Goal: Task Accomplishment & Management: Manage account settings

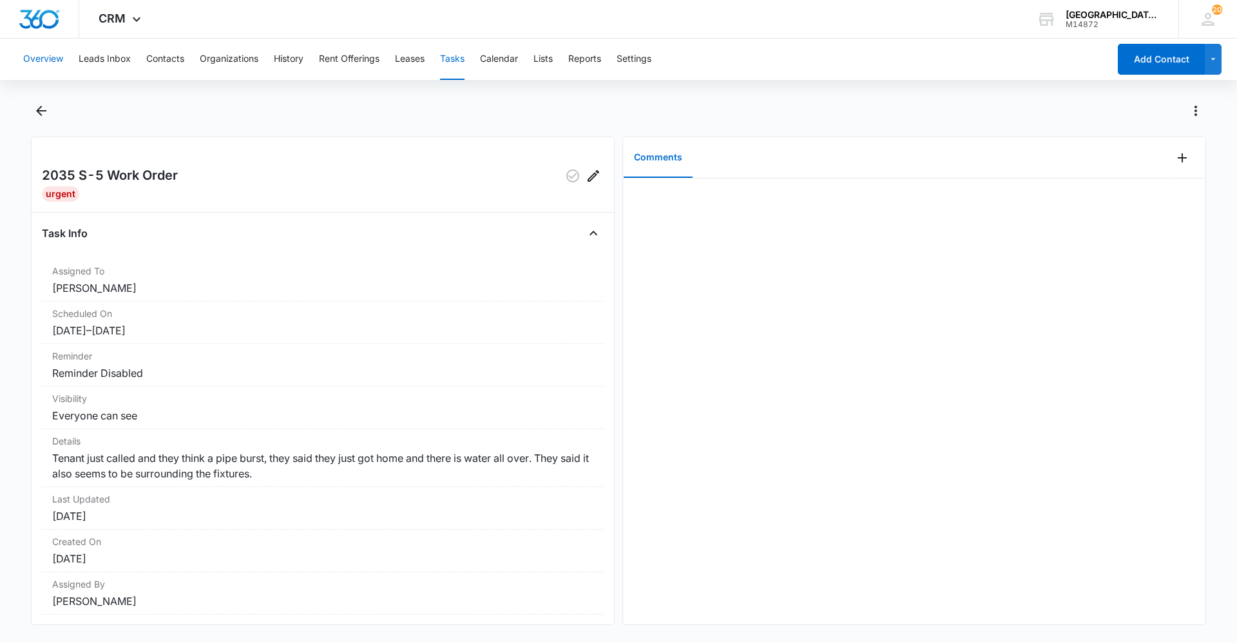
scroll to position [37, 0]
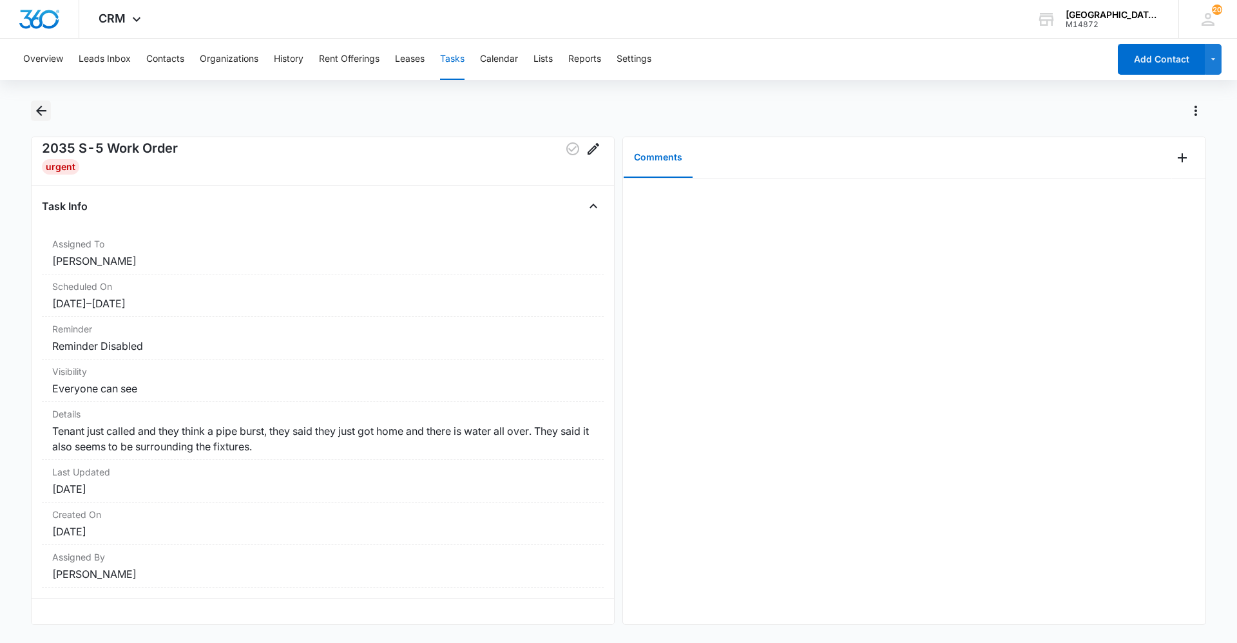
click at [44, 117] on icon "Back" at bounding box center [41, 110] width 15 height 15
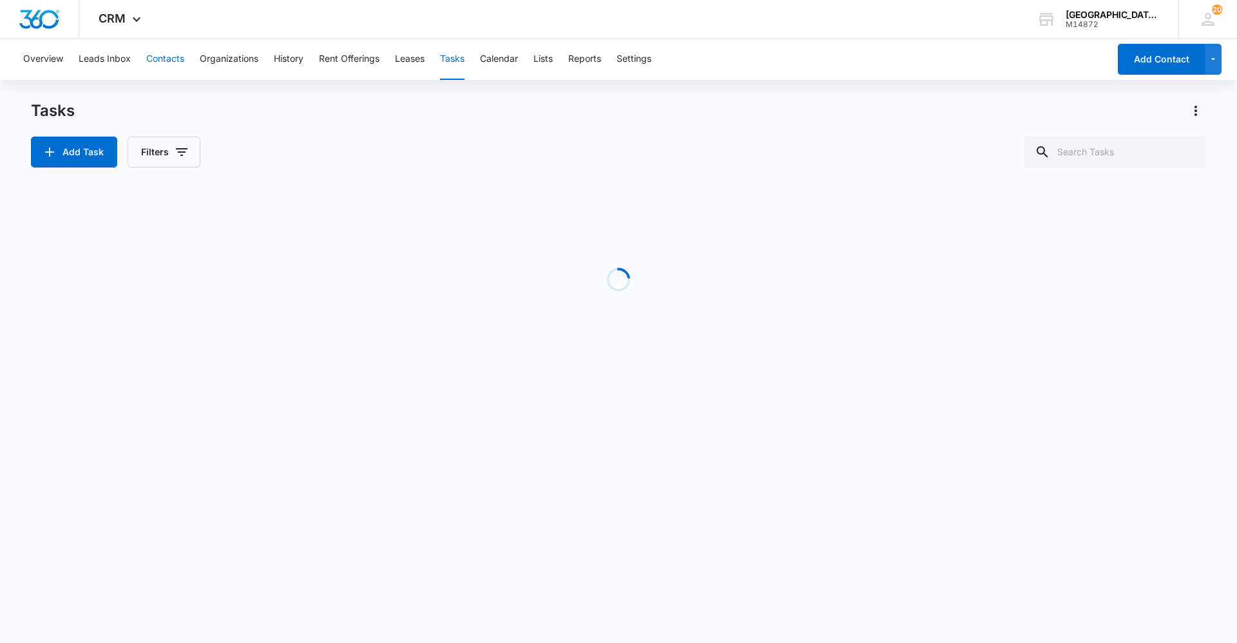
click at [161, 55] on button "Contacts" at bounding box center [165, 59] width 38 height 41
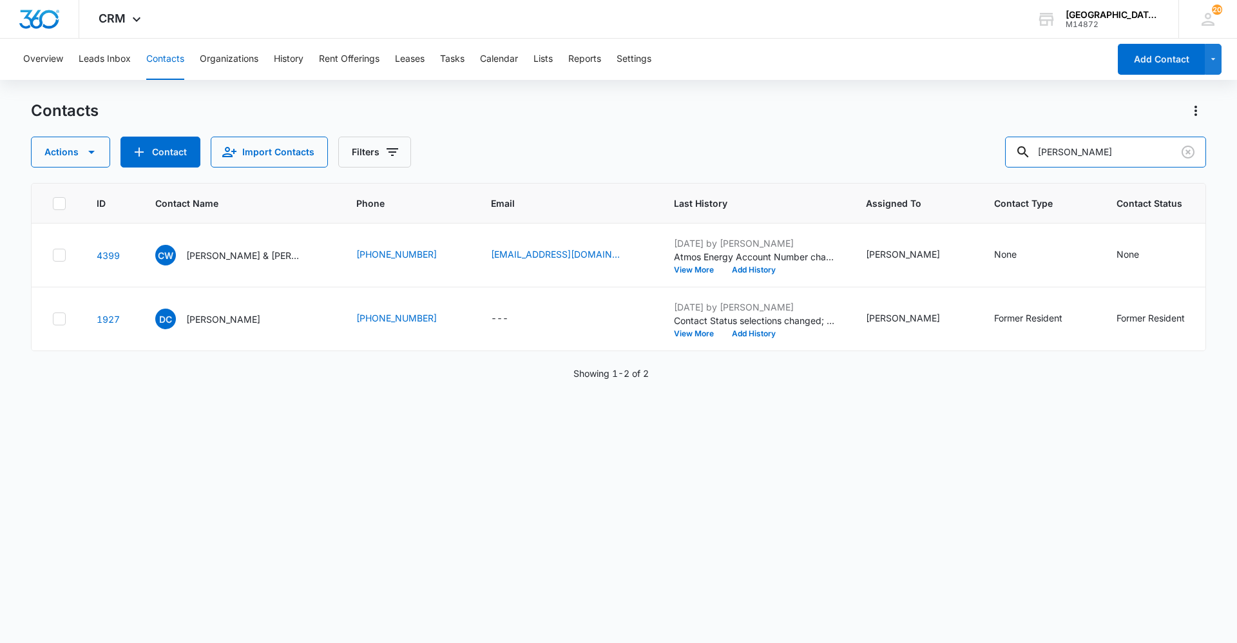
drag, startPoint x: 1114, startPoint y: 151, endPoint x: 1004, endPoint y: 148, distance: 109.6
click at [1022, 152] on input "[PERSON_NAME]" at bounding box center [1105, 152] width 201 height 31
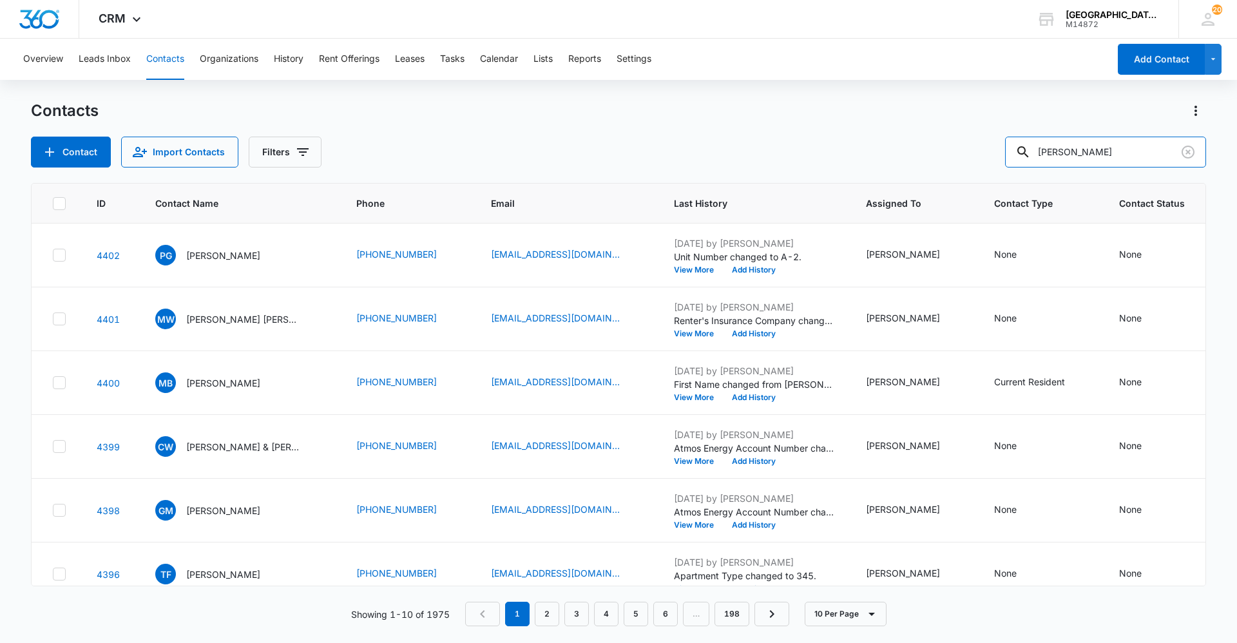
type input "[PERSON_NAME]"
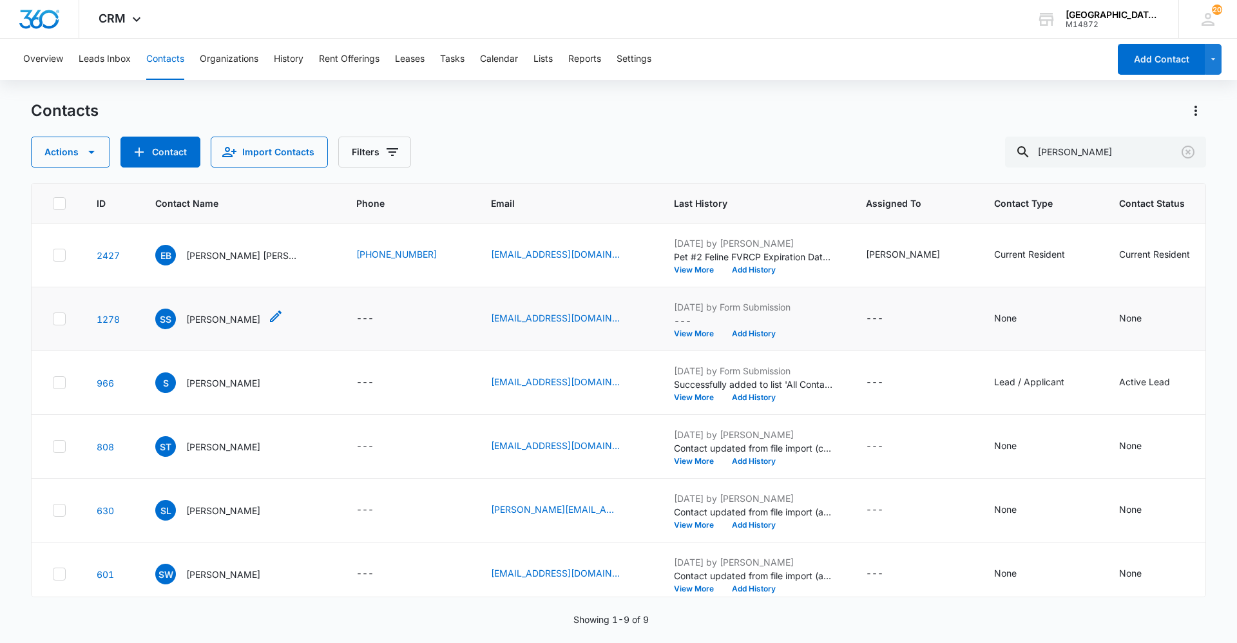
click at [200, 323] on p "[PERSON_NAME]" at bounding box center [223, 319] width 74 height 14
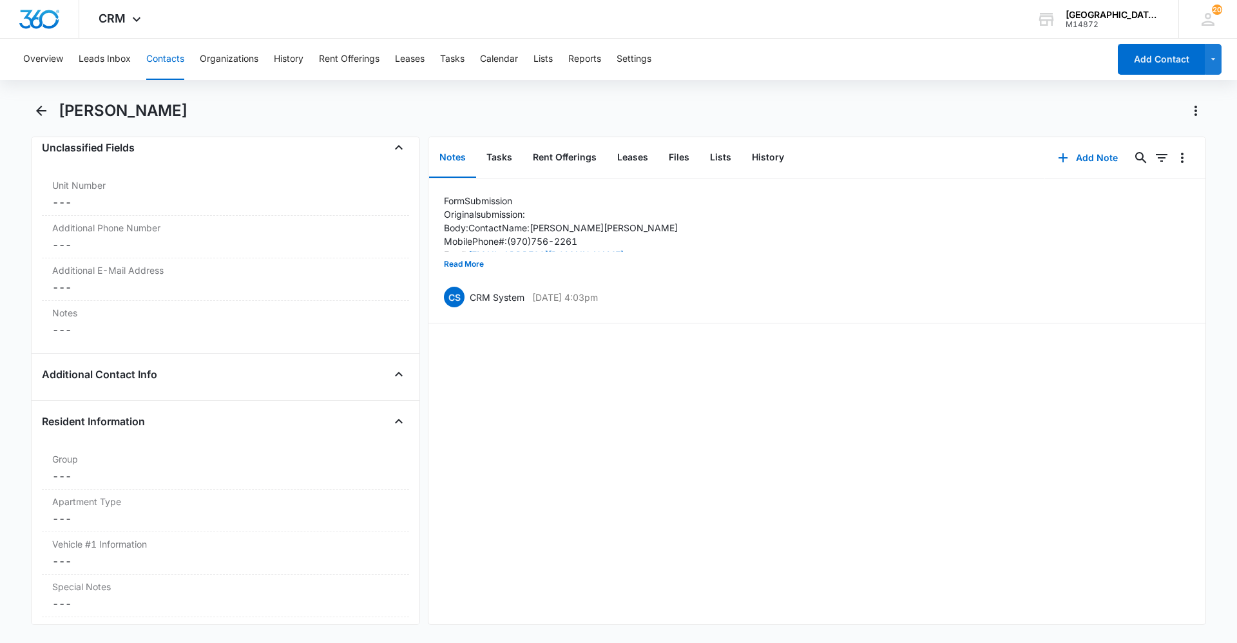
scroll to position [966, 0]
click at [490, 152] on button "Tasks" at bounding box center [499, 158] width 46 height 40
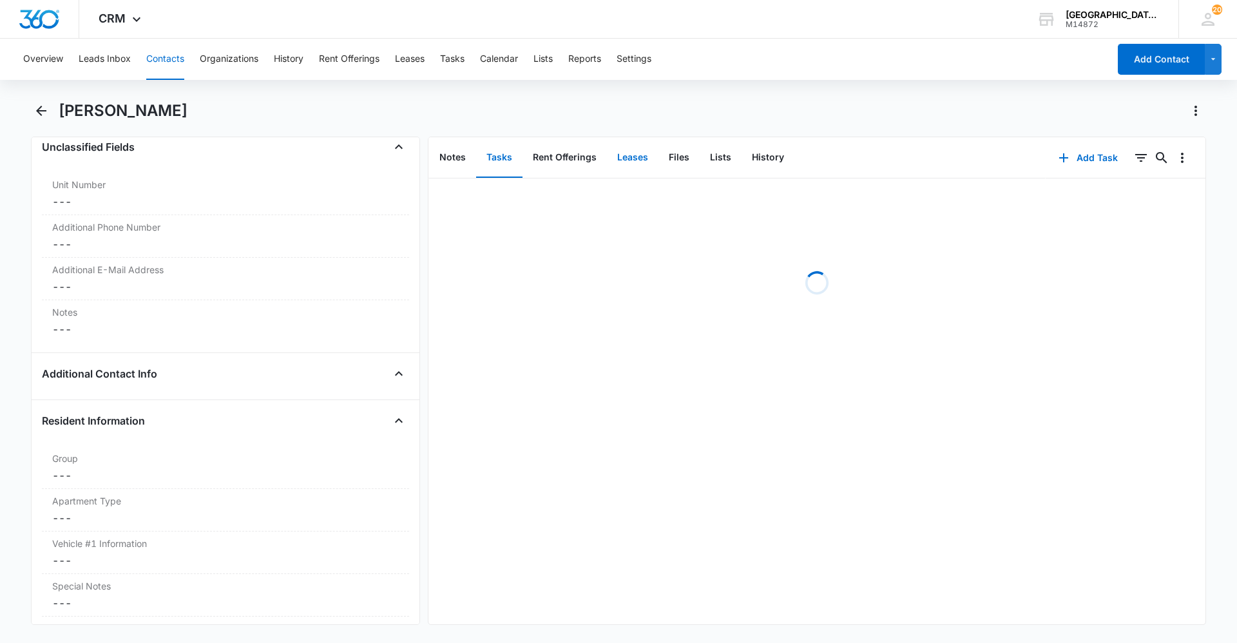
click at [642, 153] on button "Leases" at bounding box center [633, 158] width 52 height 40
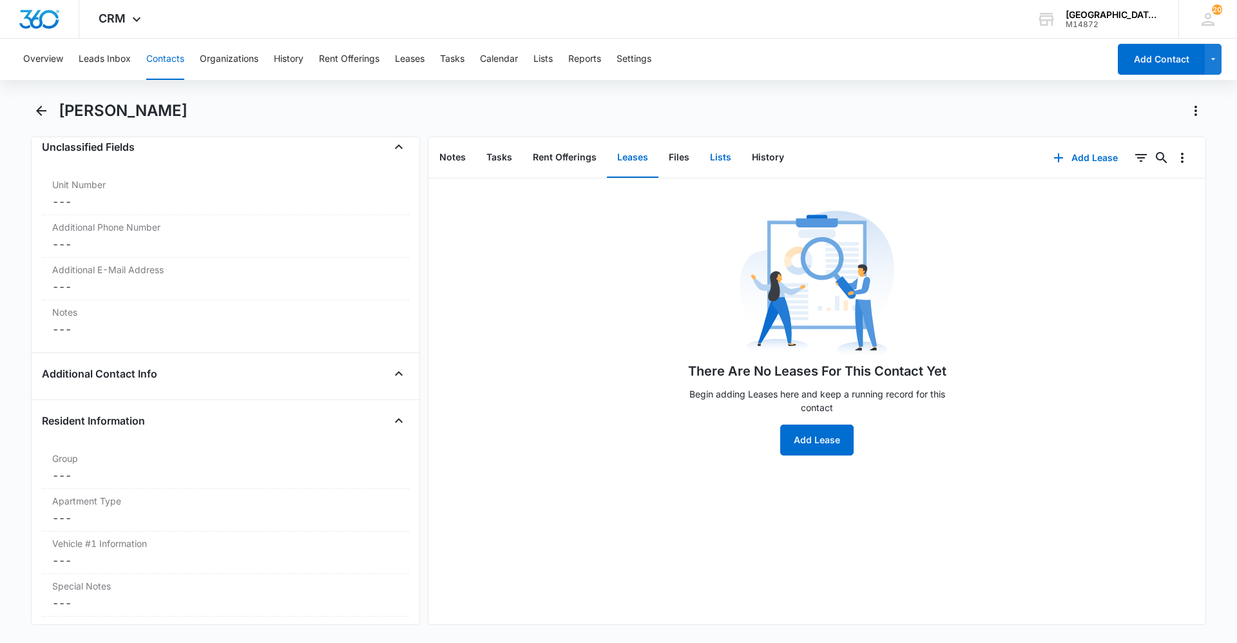
click at [700, 154] on button "Lists" at bounding box center [721, 158] width 42 height 40
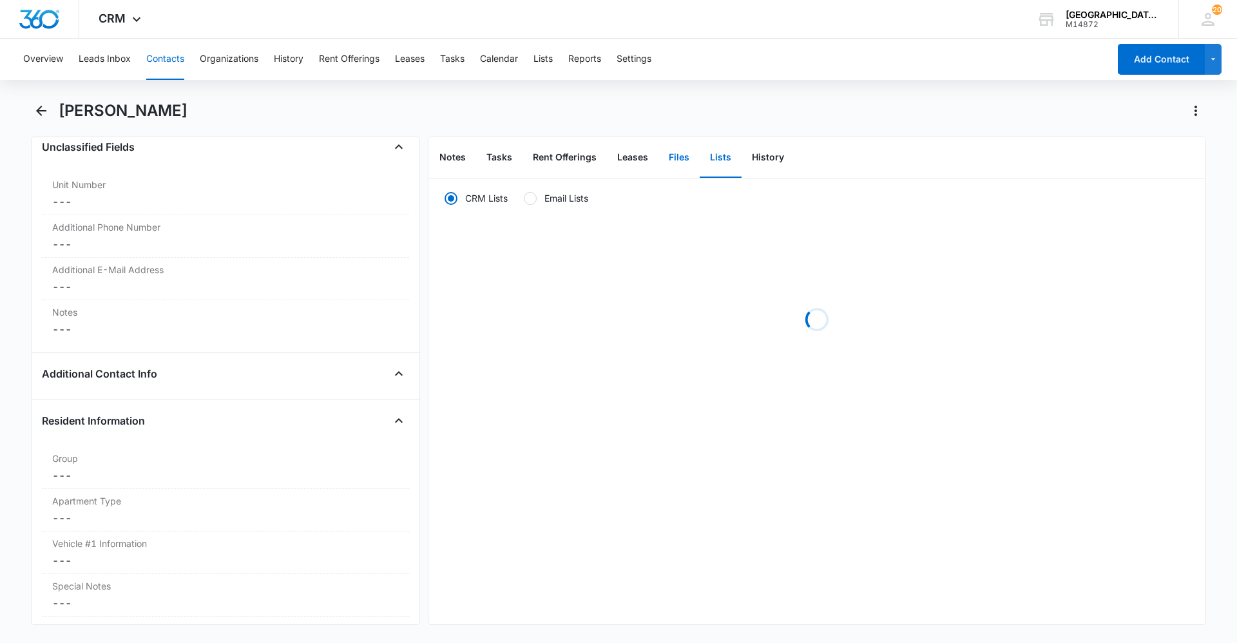
click at [687, 156] on button "Files" at bounding box center [678, 158] width 41 height 40
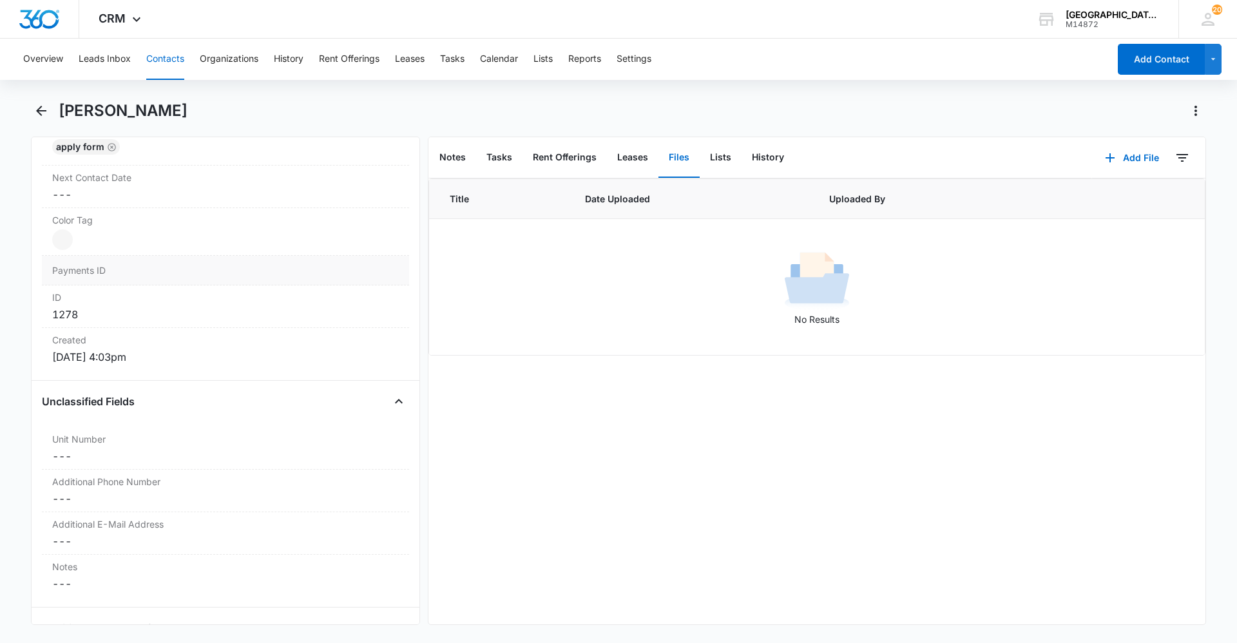
scroll to position [838, 0]
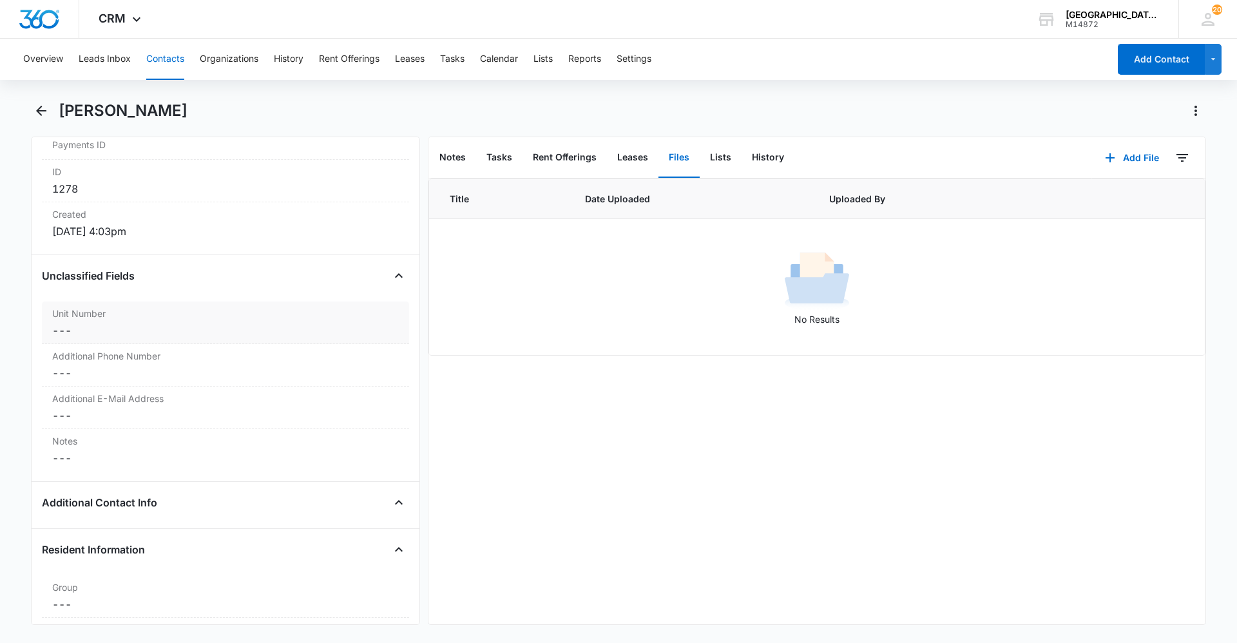
click at [108, 324] on dd "Cancel Save Changes ---" at bounding box center [225, 330] width 347 height 15
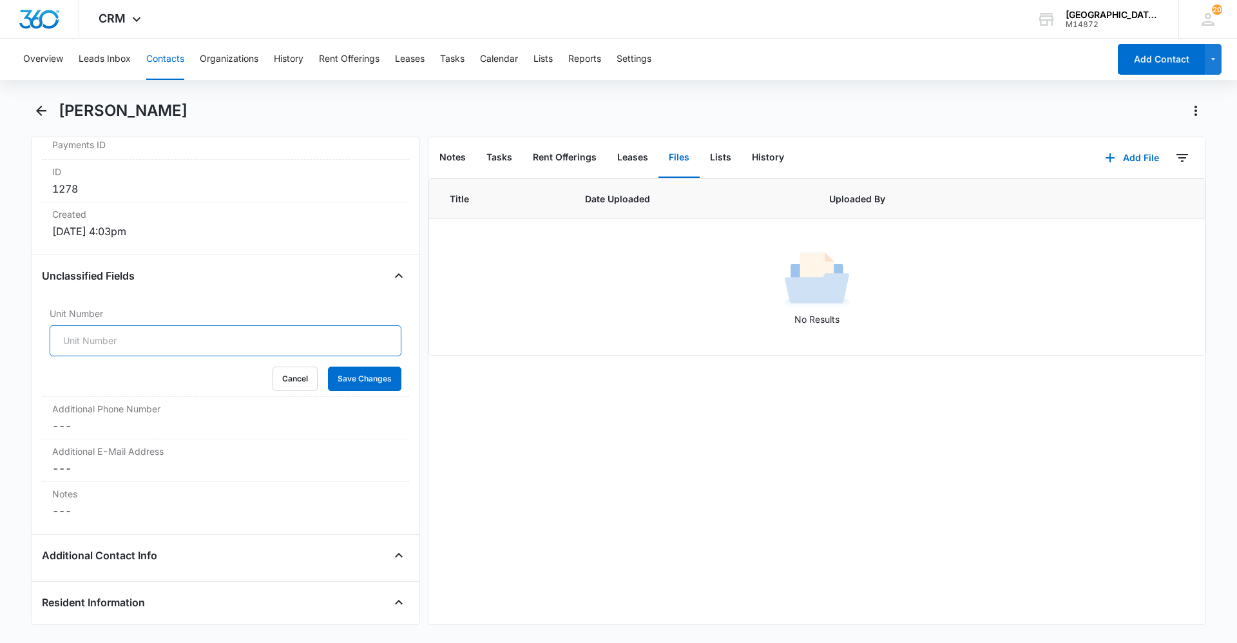
click at [111, 338] on input "Unit Number" at bounding box center [226, 340] width 352 height 31
type input "2182 H-3"
click at [357, 385] on button "Save Changes" at bounding box center [364, 379] width 73 height 24
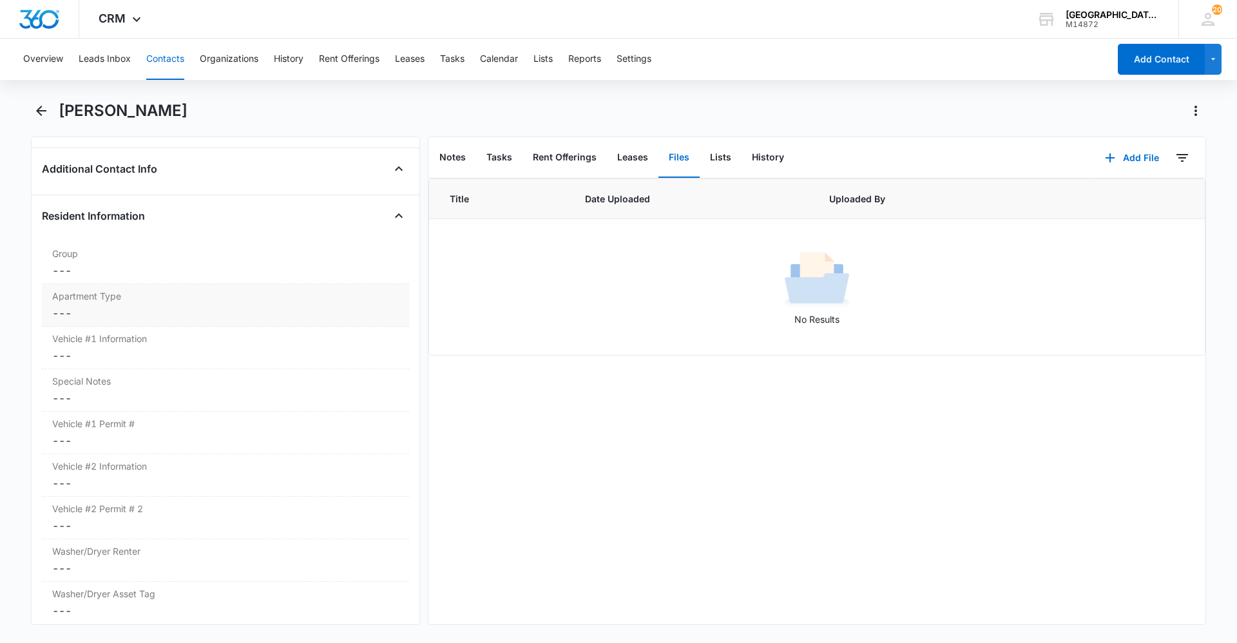
click at [135, 308] on dd "Cancel Save Changes ---" at bounding box center [225, 312] width 347 height 15
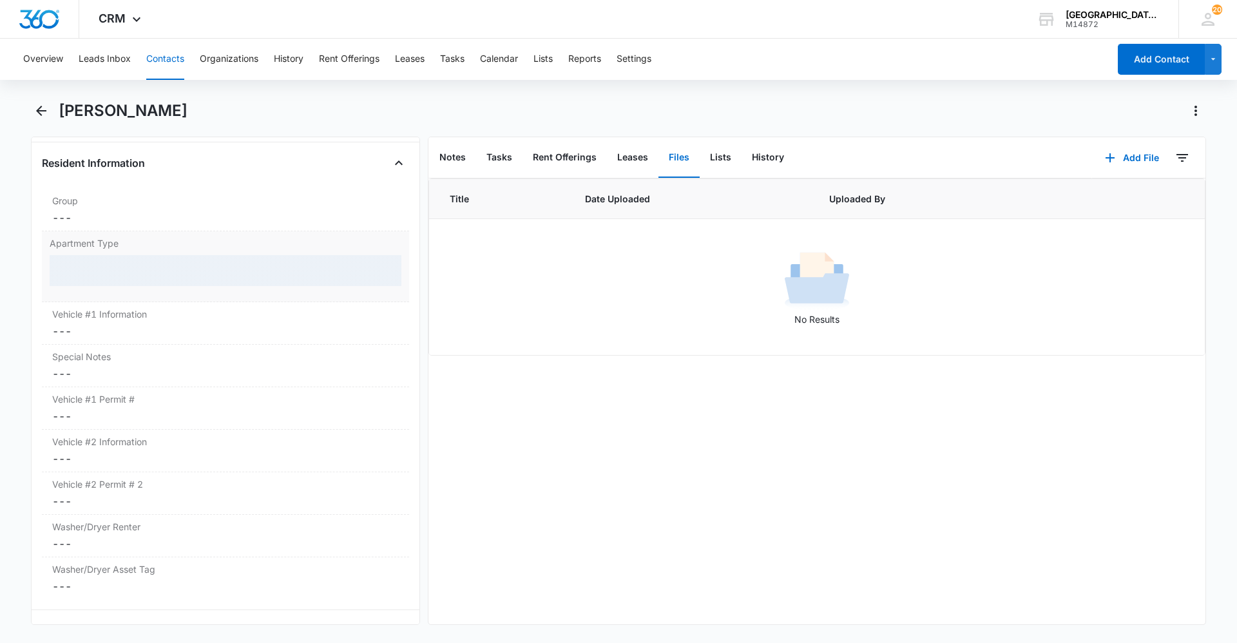
scroll to position [1171, 0]
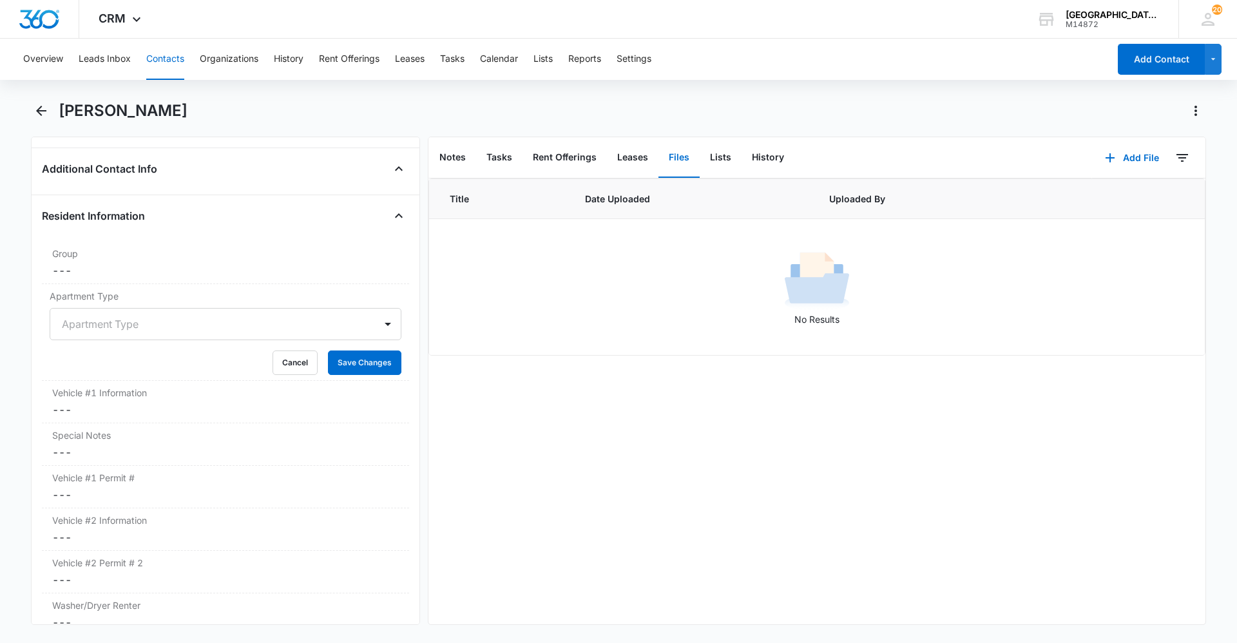
click at [130, 321] on div at bounding box center [210, 324] width 296 height 18
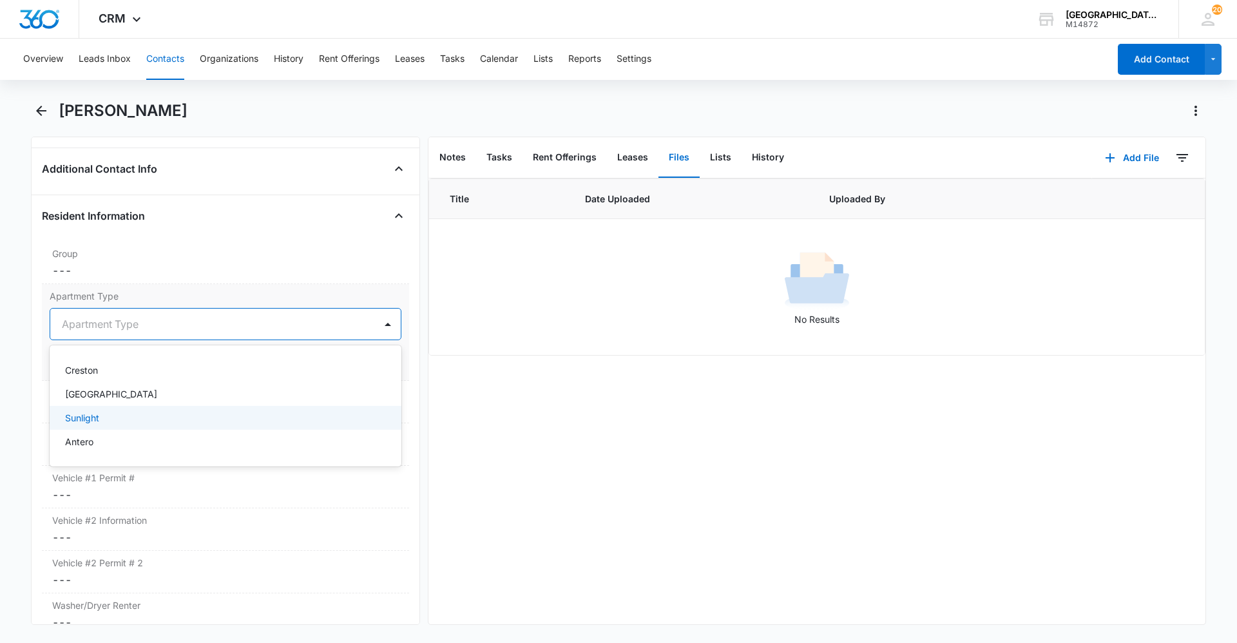
click at [88, 418] on p "Sunlight" at bounding box center [82, 418] width 34 height 14
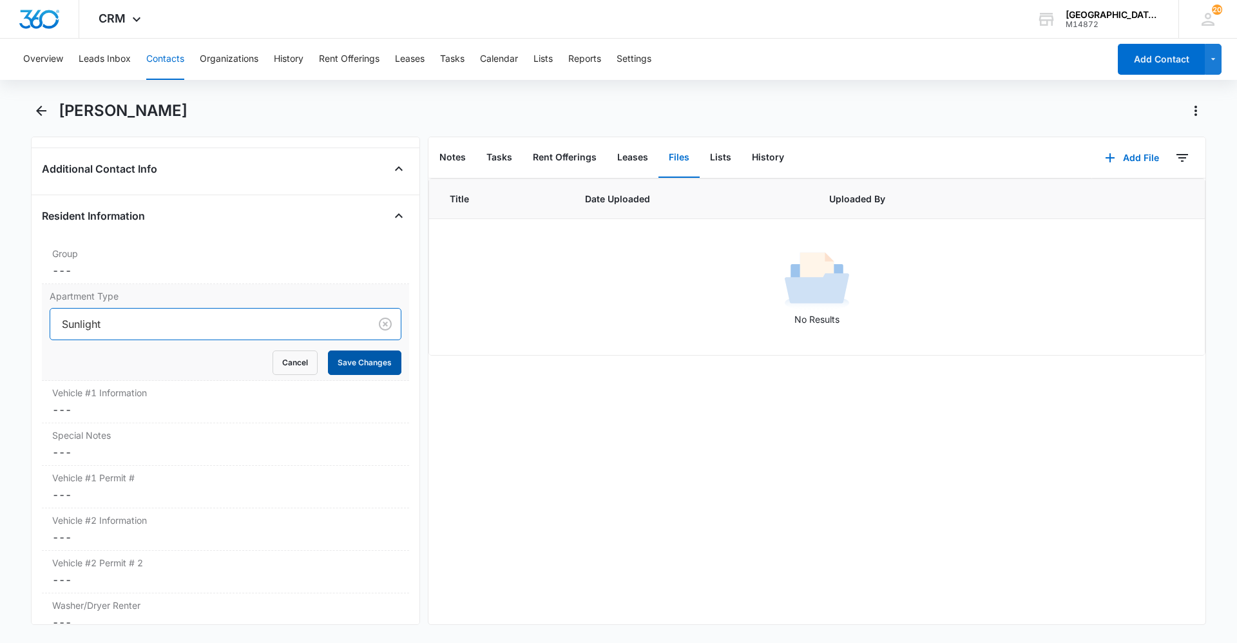
click at [363, 364] on button "Save Changes" at bounding box center [364, 362] width 73 height 24
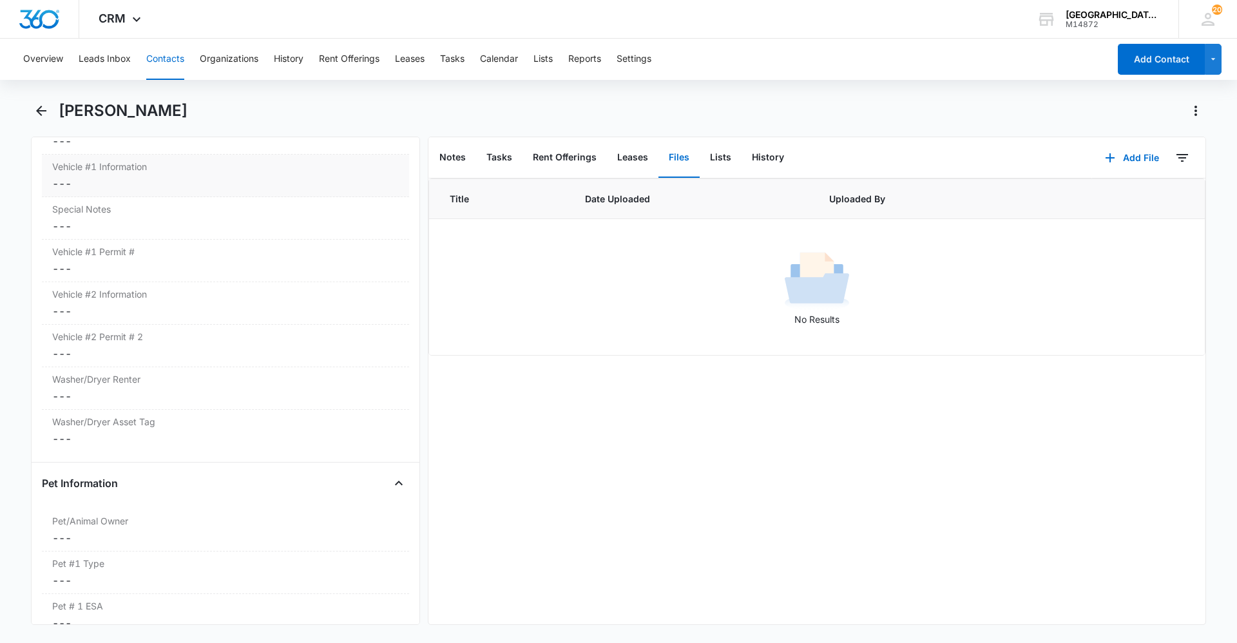
scroll to position [1340, 0]
click at [178, 268] on dd "Cancel Save Changes ---" at bounding box center [225, 271] width 347 height 15
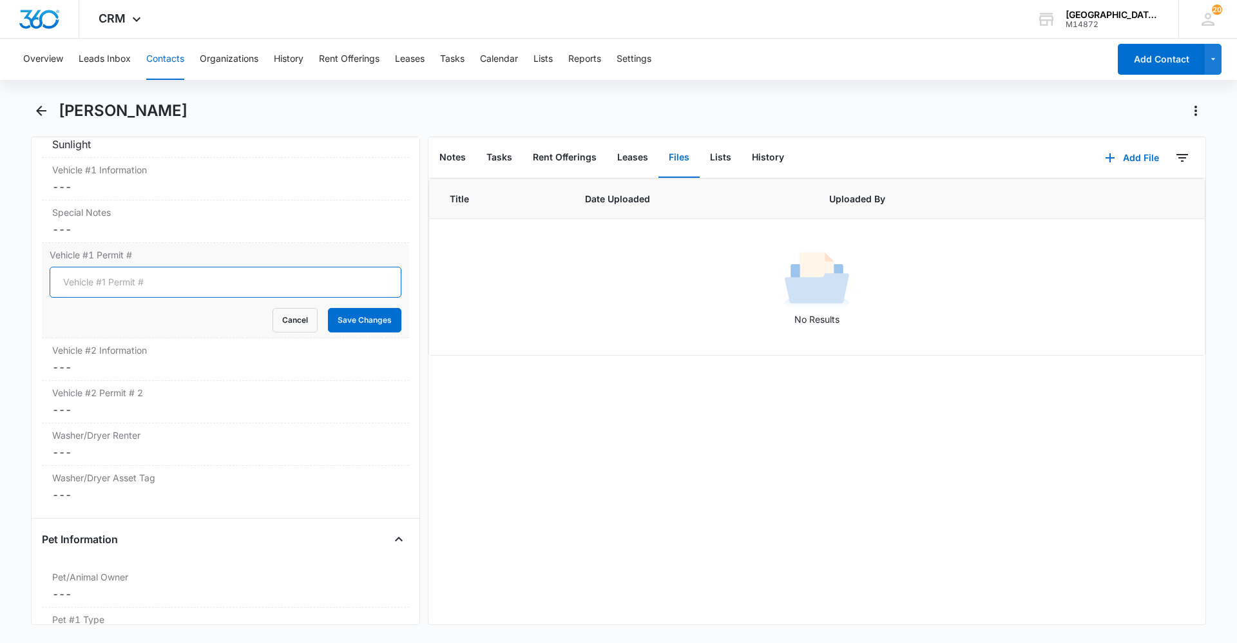
click at [149, 280] on input "Vehicle #1 Permit #" at bounding box center [226, 282] width 352 height 31
type input "0687"
click at [354, 318] on button "Save Changes" at bounding box center [364, 320] width 73 height 24
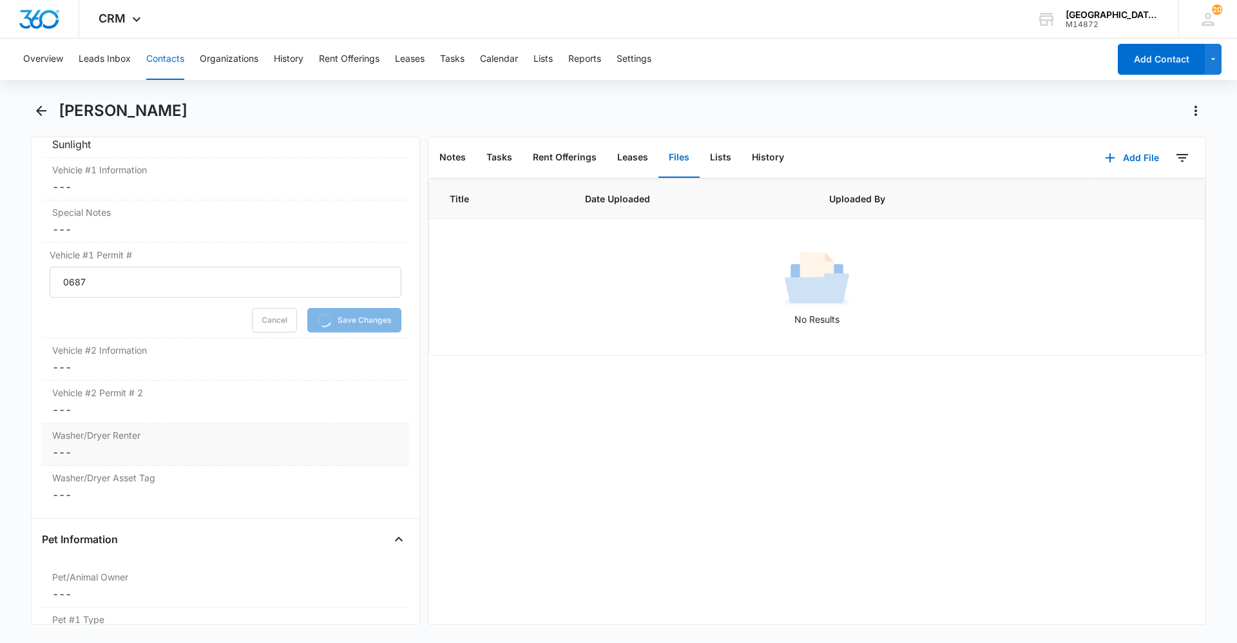
click at [160, 446] on dd "Cancel Save Changes ---" at bounding box center [225, 452] width 347 height 15
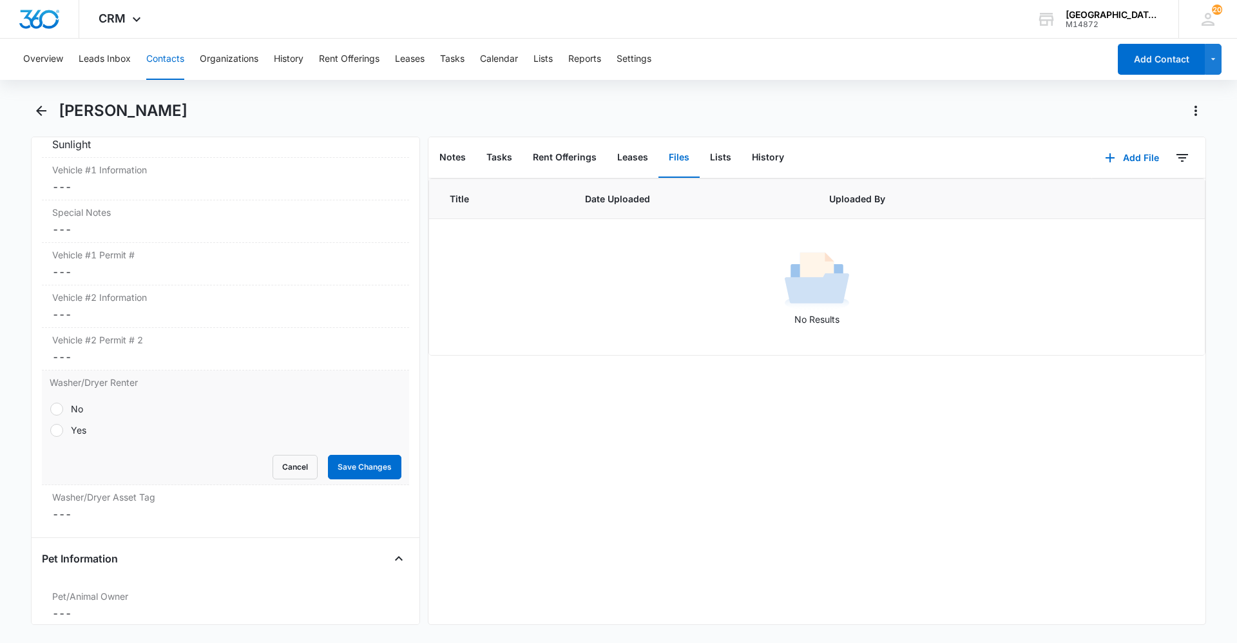
click at [58, 412] on div at bounding box center [56, 409] width 13 height 13
click at [50, 409] on input "No" at bounding box center [50, 408] width 1 height 1
radio input "true"
click at [343, 471] on button "Save Changes" at bounding box center [364, 467] width 73 height 24
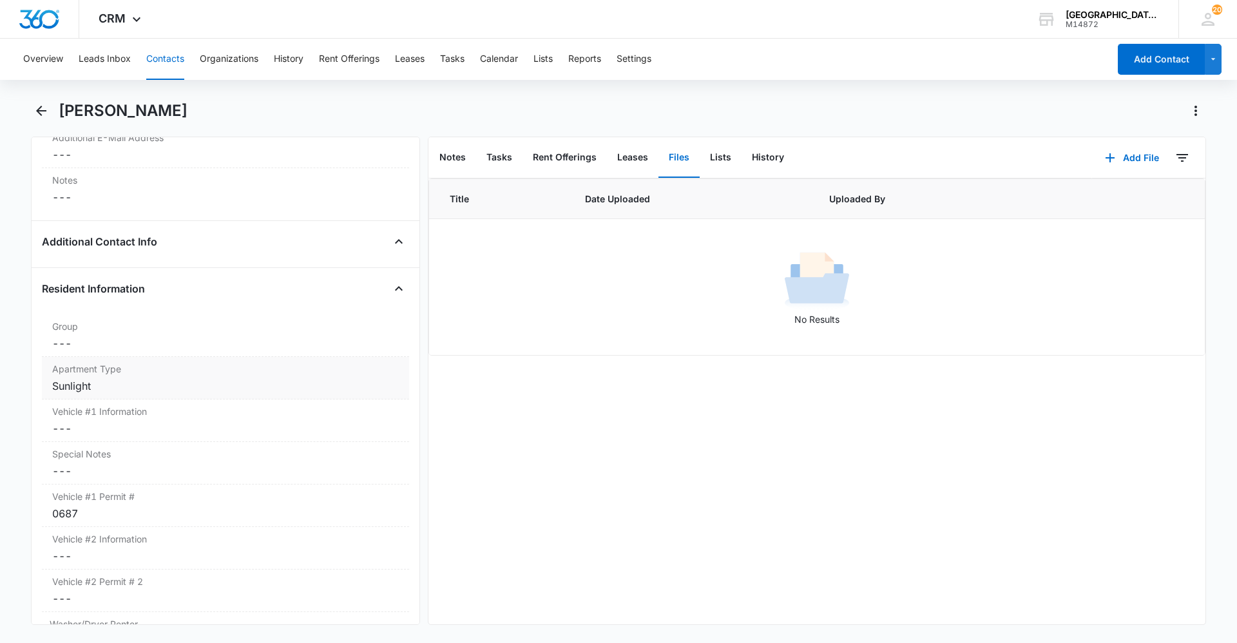
scroll to position [1082, 0]
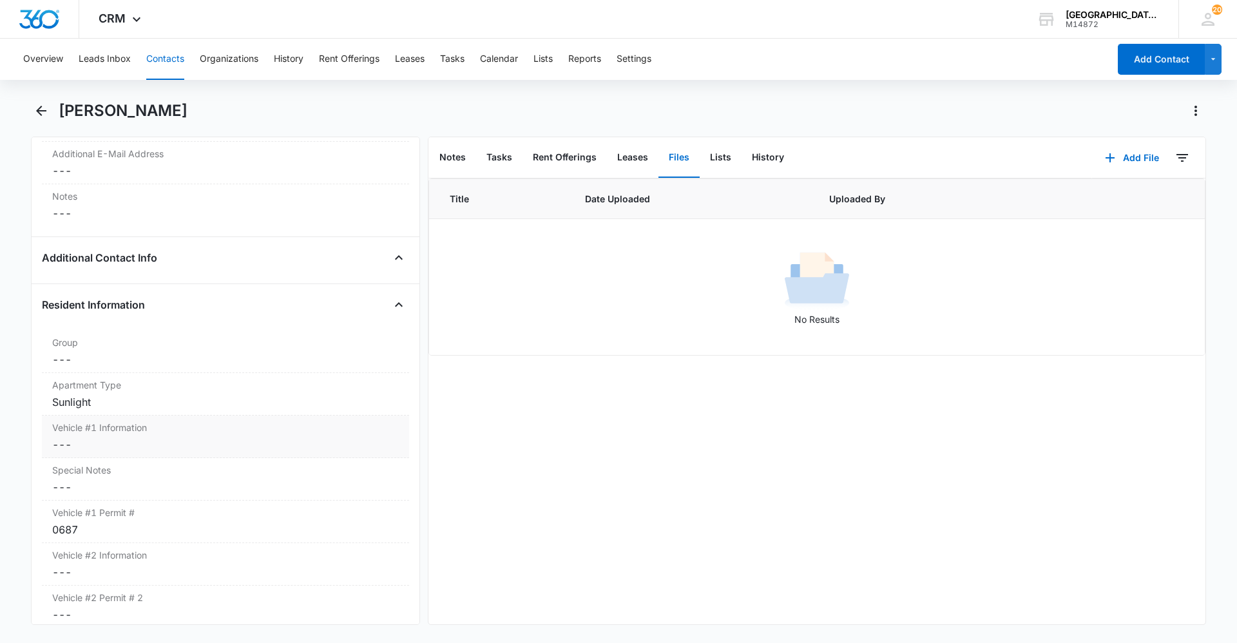
click at [158, 448] on dd "Cancel Save Changes ---" at bounding box center [225, 444] width 347 height 15
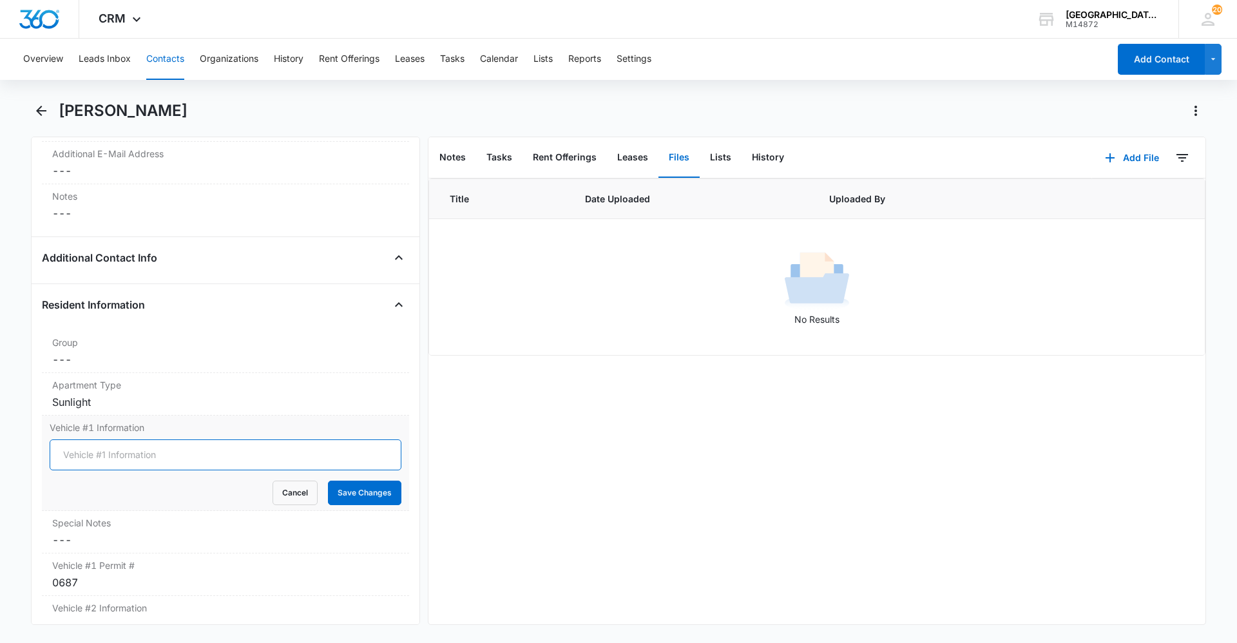
click at [158, 451] on input "Vehicle #1 Information" at bounding box center [226, 454] width 352 height 31
type input "Gray Subaru Crosstrek"
click at [354, 494] on button "Save Changes" at bounding box center [364, 493] width 73 height 24
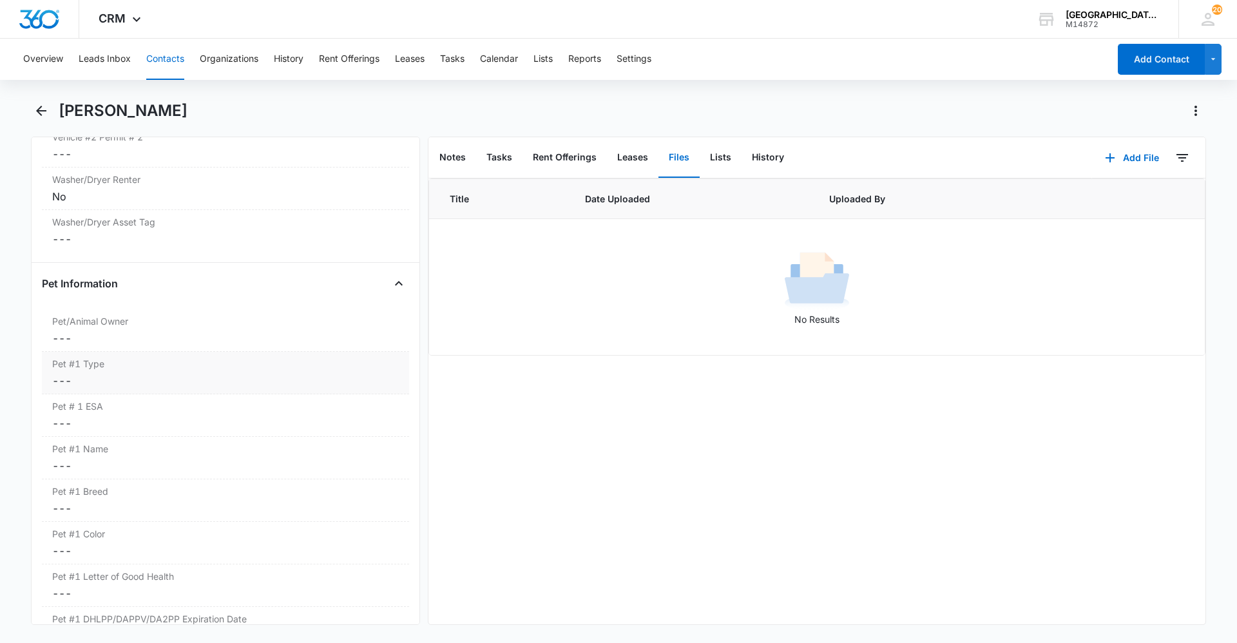
scroll to position [1546, 0]
click at [142, 338] on dd "Cancel Save Changes ---" at bounding box center [225, 334] width 347 height 15
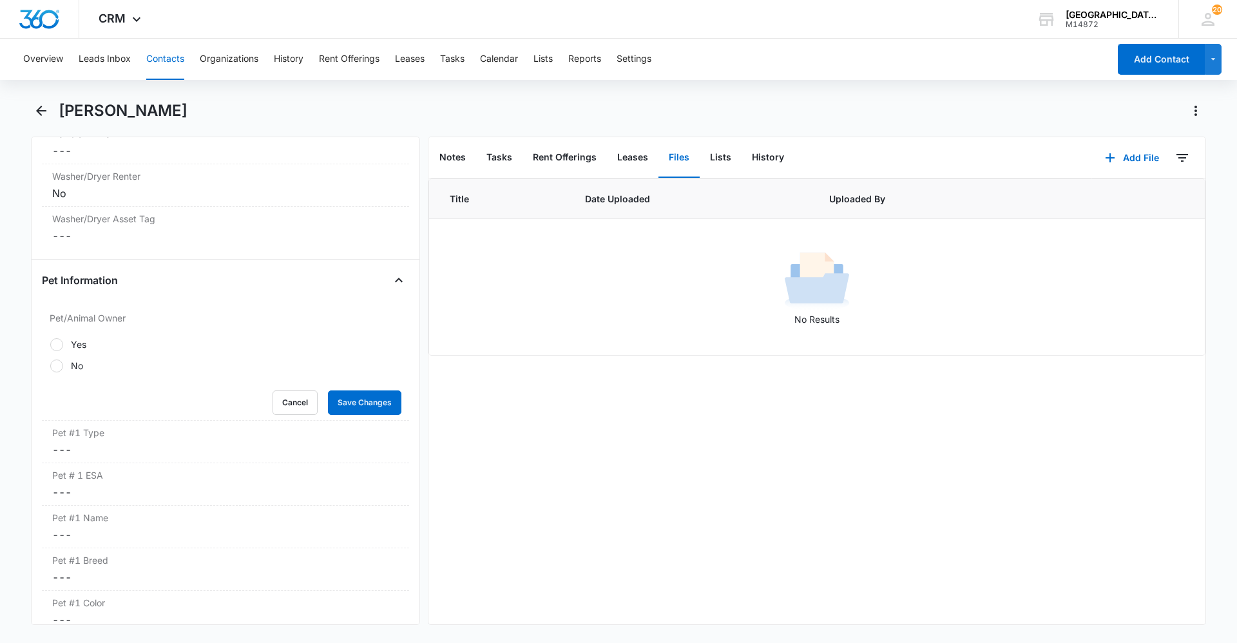
click at [138, 339] on label "Yes" at bounding box center [226, 345] width 352 height 14
click at [50, 344] on input "Yes" at bounding box center [50, 344] width 1 height 1
radio input "true"
click at [358, 405] on button "Save Changes" at bounding box center [364, 402] width 73 height 24
click at [180, 435] on label "Pet #1 Type" at bounding box center [225, 433] width 347 height 14
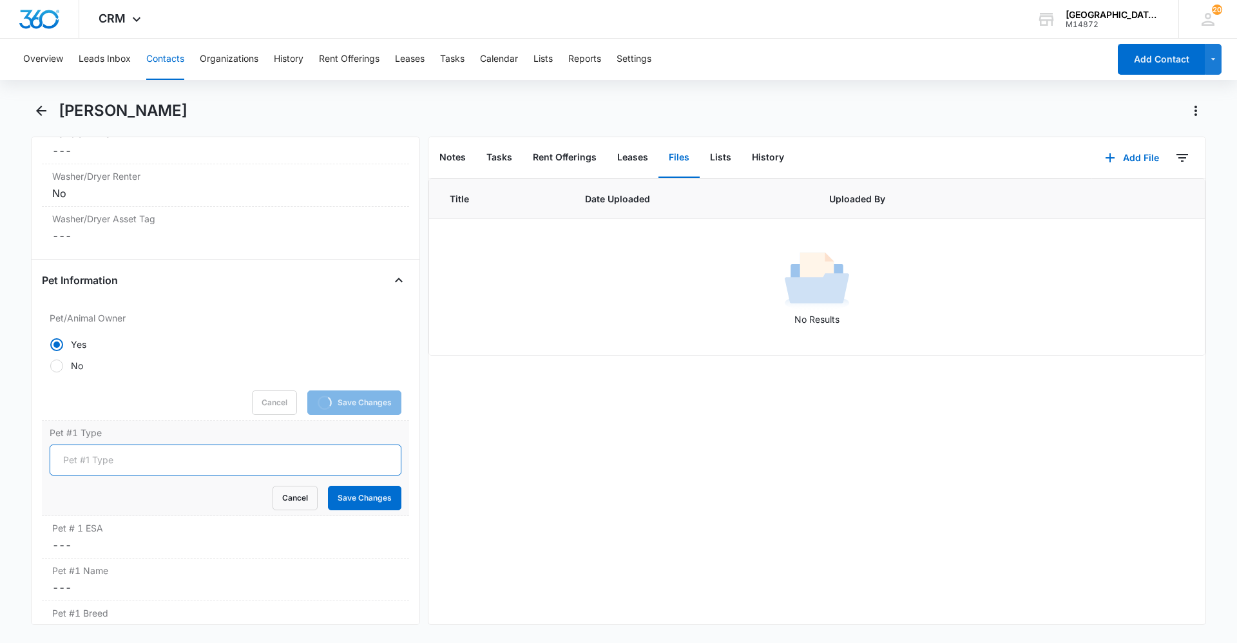
click at [131, 458] on input "Pet #1 Type" at bounding box center [226, 460] width 352 height 31
type input "Dog"
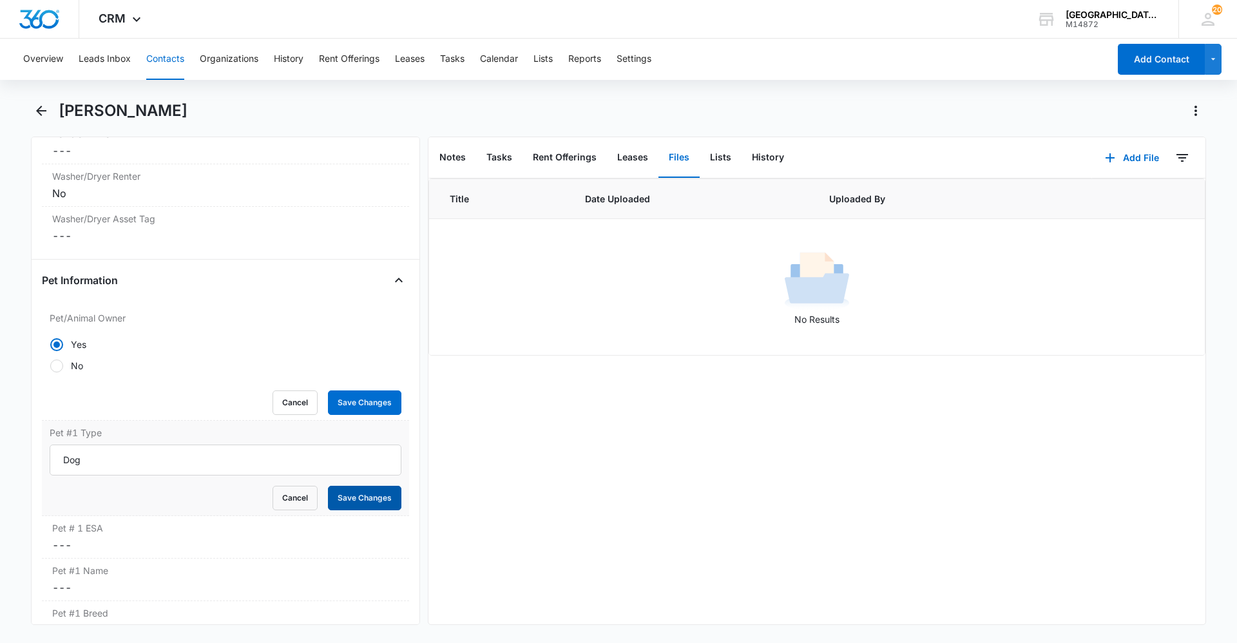
click at [355, 492] on button "Save Changes" at bounding box center [364, 498] width 73 height 24
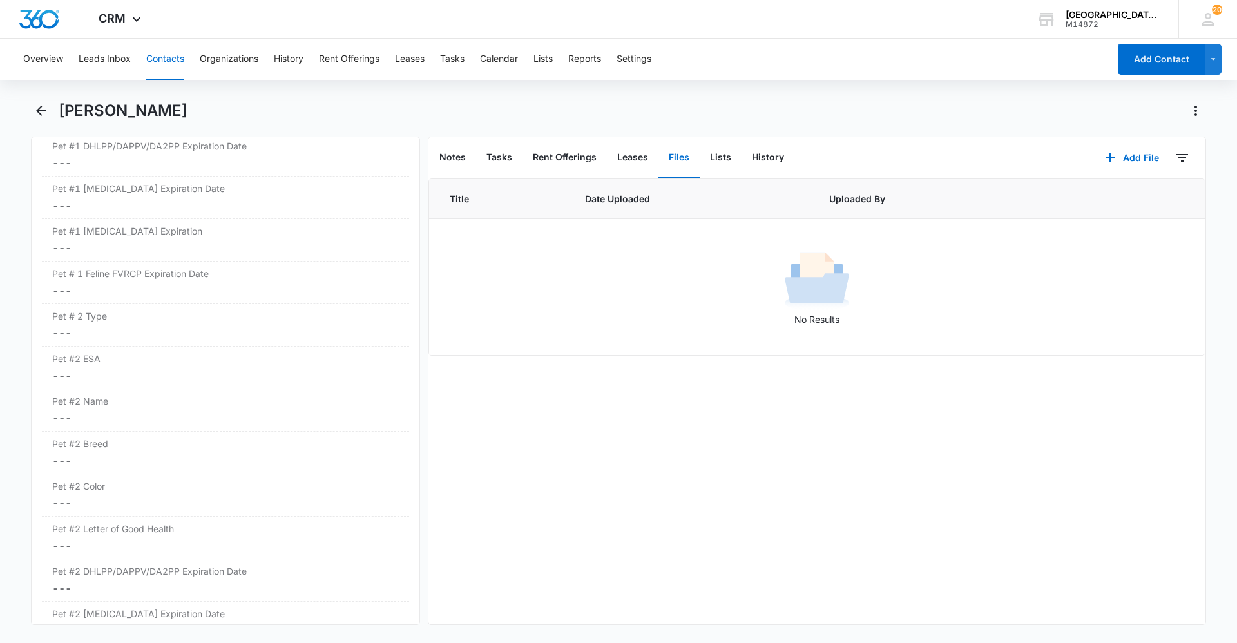
scroll to position [2009, 0]
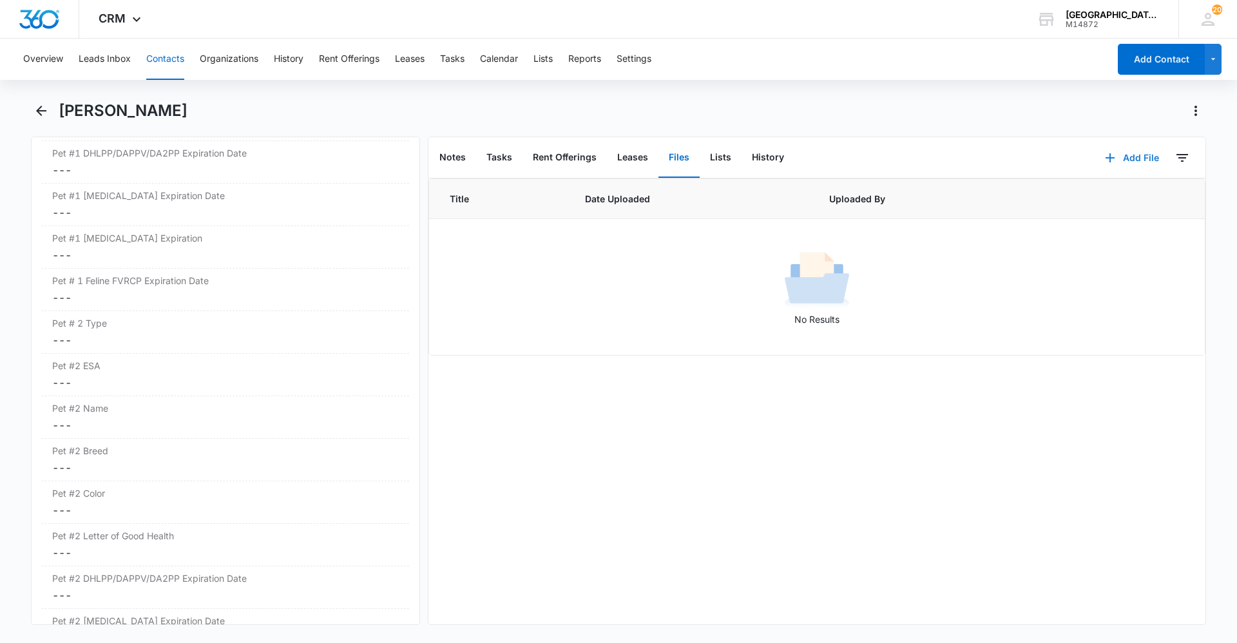
click at [1141, 157] on button "Add File" at bounding box center [1132, 157] width 80 height 31
click at [1104, 204] on button "Upload Files" at bounding box center [1122, 198] width 98 height 19
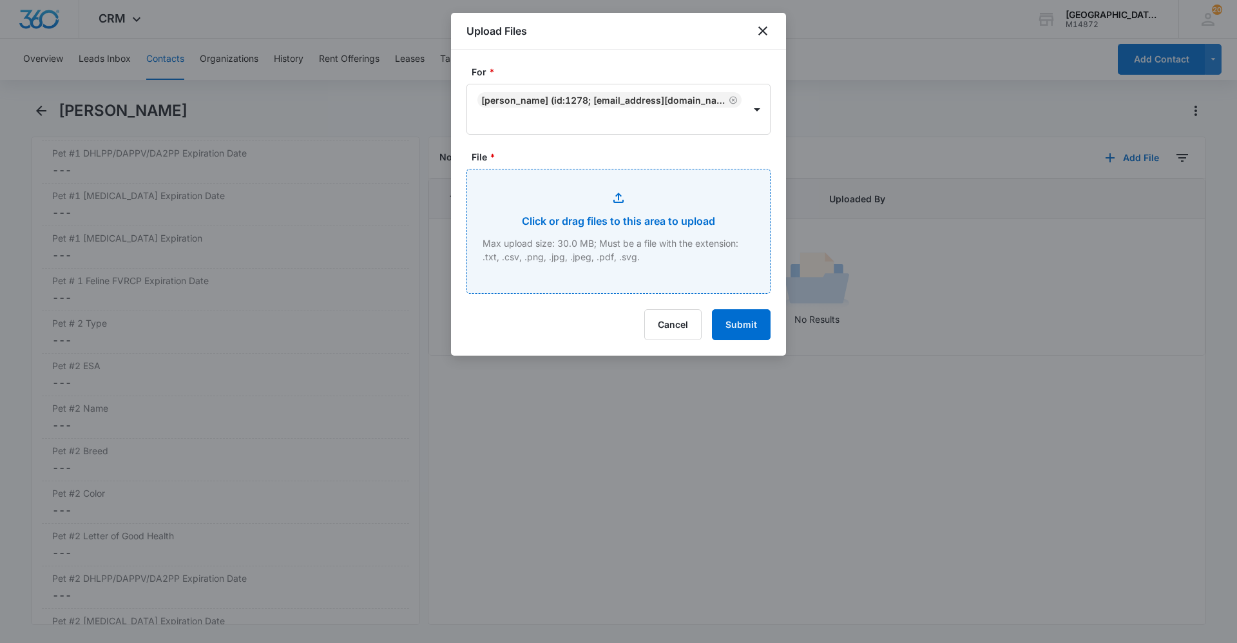
click at [617, 193] on input "File *" at bounding box center [618, 231] width 303 height 124
click at [588, 176] on input "File *" at bounding box center [618, 231] width 303 height 124
click at [631, 179] on input "File *" at bounding box center [618, 231] width 303 height 124
type input "C:\fakepath\2182 H-3 Lease.pdf"
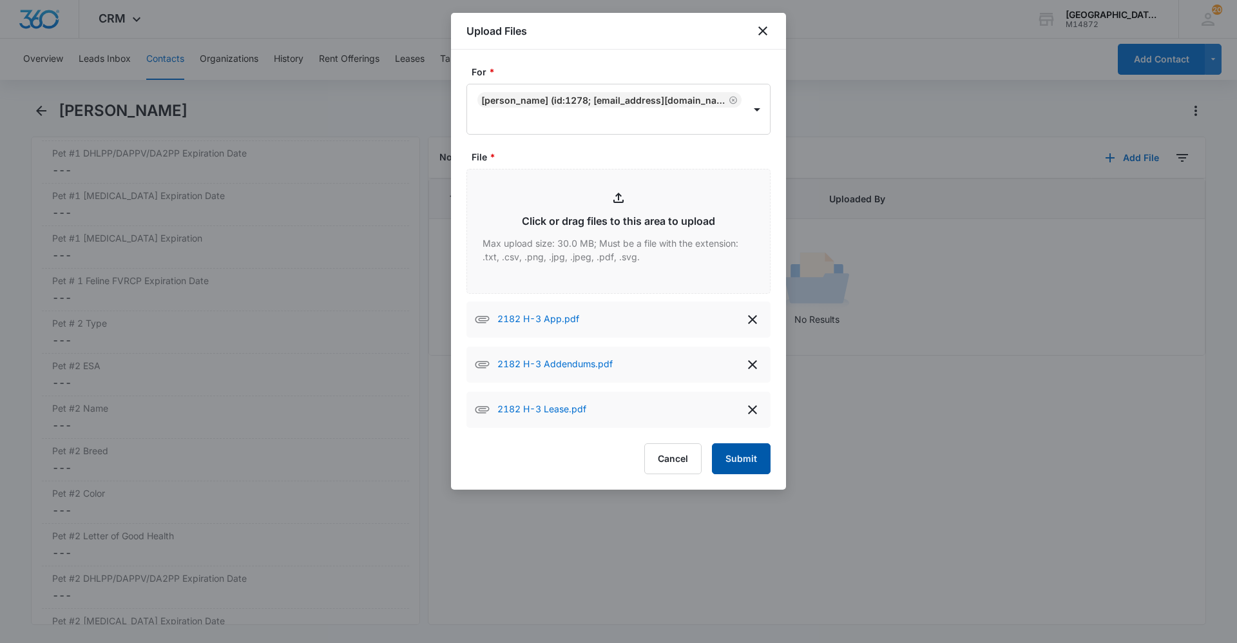
click at [747, 443] on button "Submit" at bounding box center [741, 458] width 59 height 31
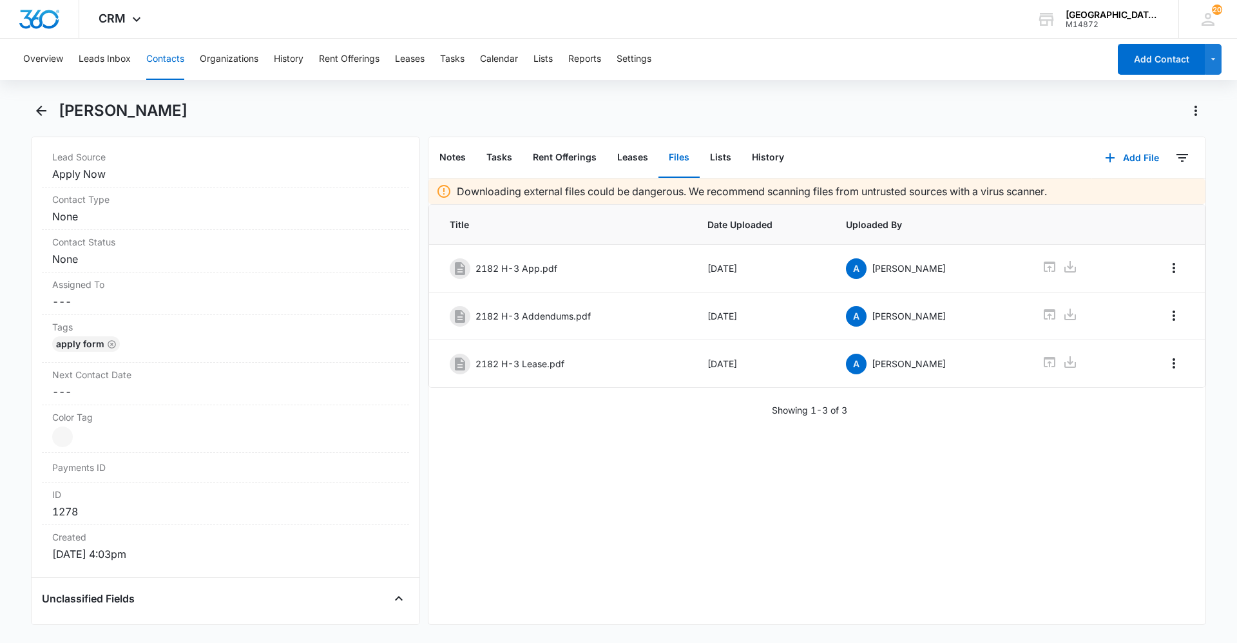
scroll to position [515, 0]
click at [41, 113] on icon "Back" at bounding box center [41, 110] width 15 height 15
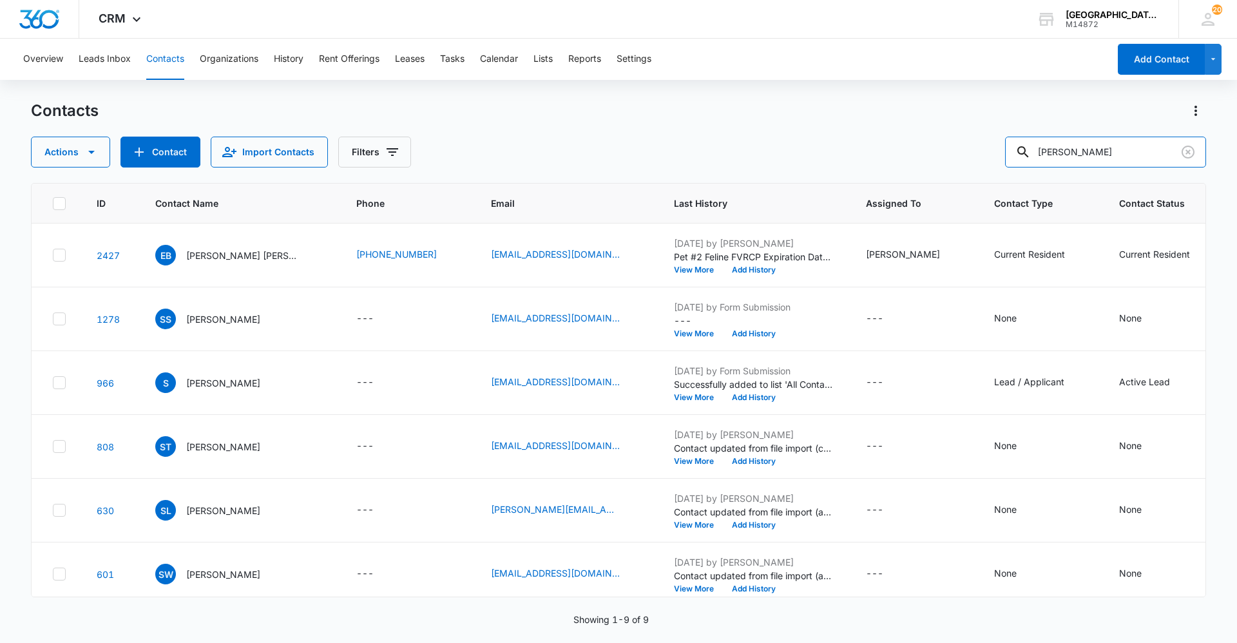
drag, startPoint x: 1108, startPoint y: 150, endPoint x: 977, endPoint y: 164, distance: 130.8
click at [982, 164] on div "Actions Contact Import Contacts Filters [PERSON_NAME]" at bounding box center [618, 152] width 1175 height 31
